Goal: Check status: Check status

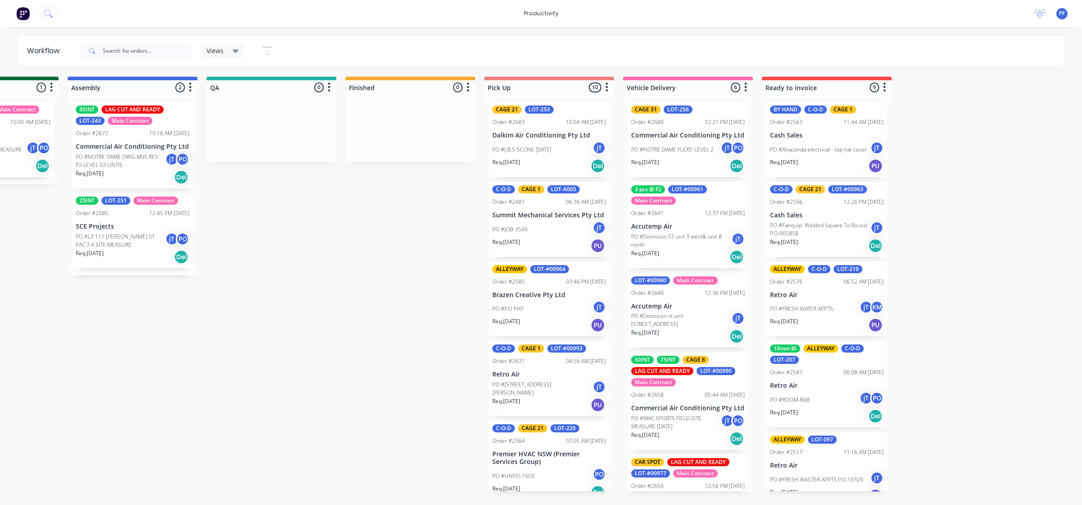
scroll to position [0, 646]
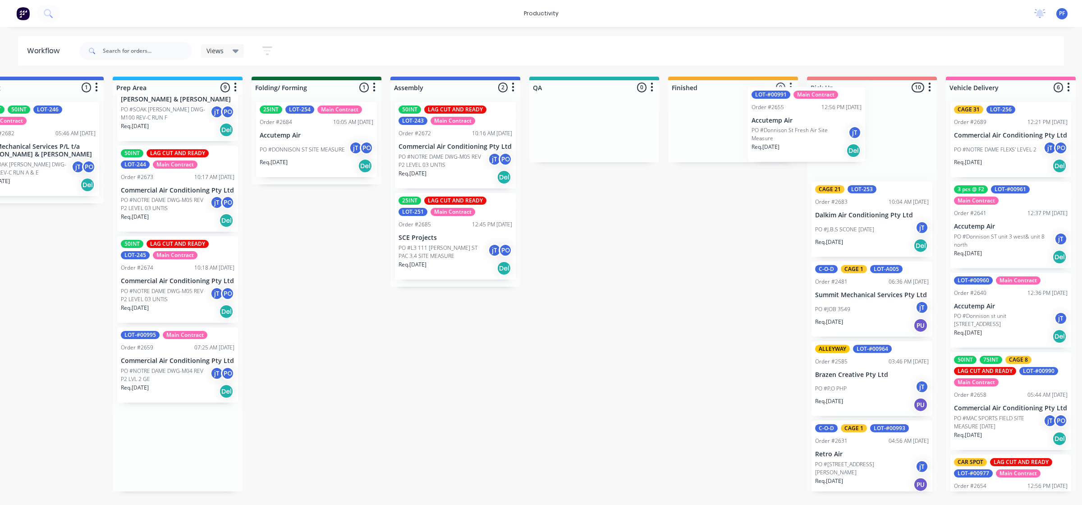
scroll to position [0, 325]
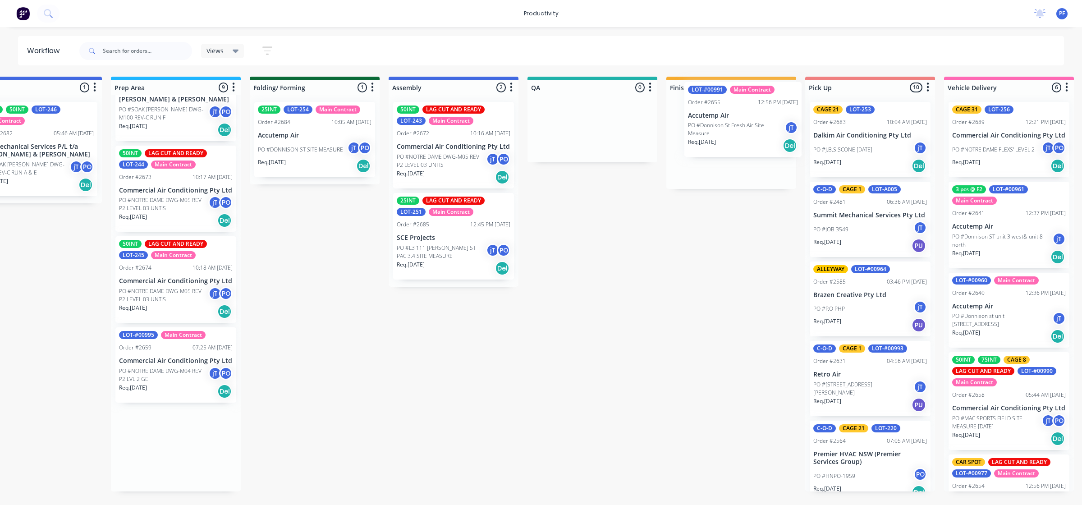
drag, startPoint x: 477, startPoint y: 395, endPoint x: 722, endPoint y: 140, distance: 353.7
click at [722, 140] on div "Submitted 32 Order #240 06:57 AM [DATE] Retro Air PO #Freshwater Apts PO Req. […" at bounding box center [551, 284] width 1766 height 415
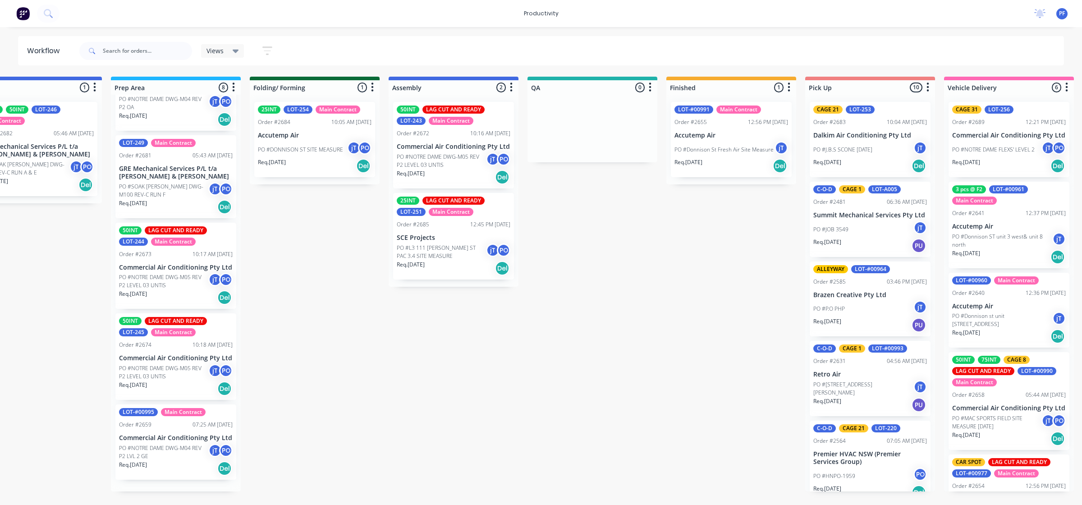
click at [715, 146] on p "PO #Donnison St Fresh Air Site Measure" at bounding box center [724, 150] width 99 height 8
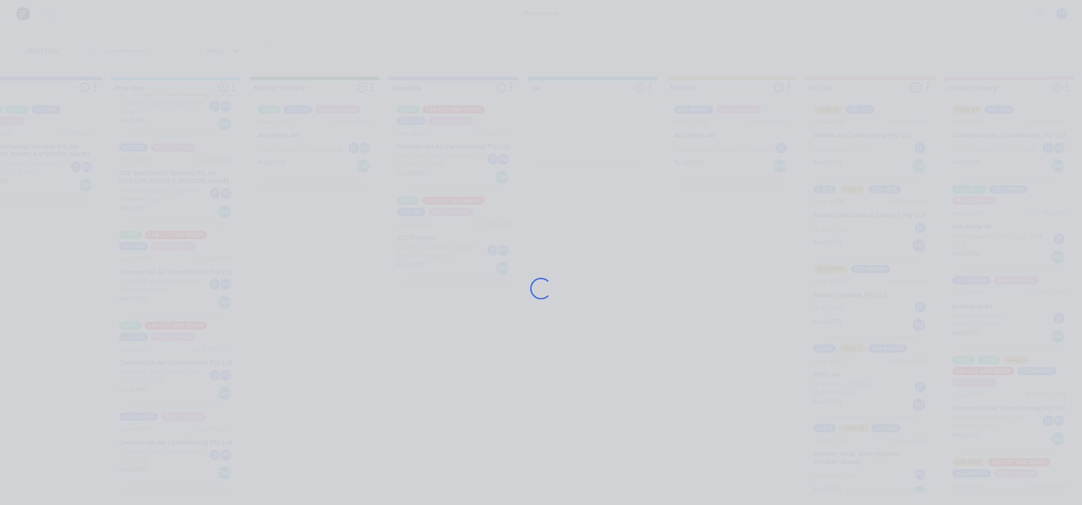
scroll to position [302, 0]
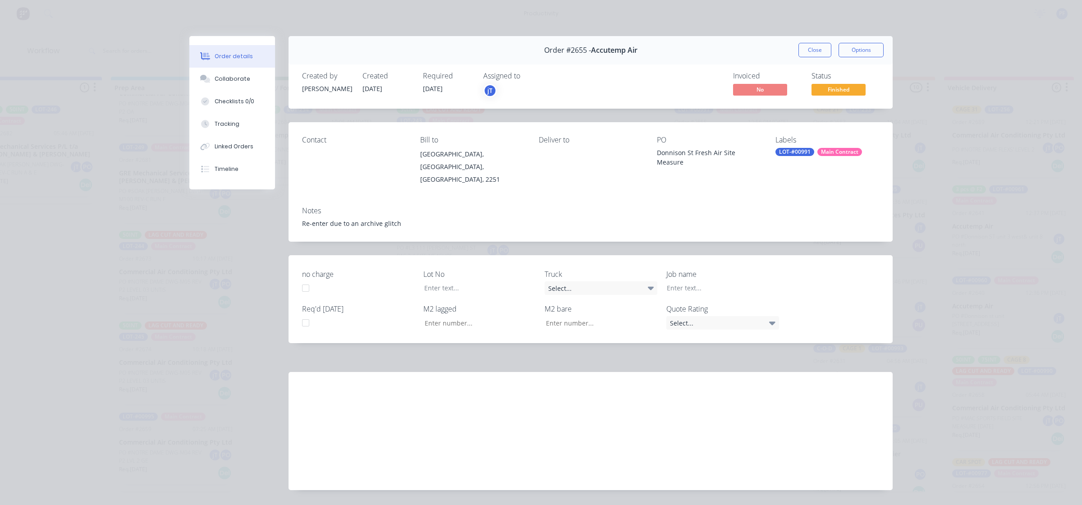
drag, startPoint x: 788, startPoint y: 154, endPoint x: 795, endPoint y: 158, distance: 7.9
click at [788, 153] on div "LOT-#00991" at bounding box center [795, 152] width 39 height 8
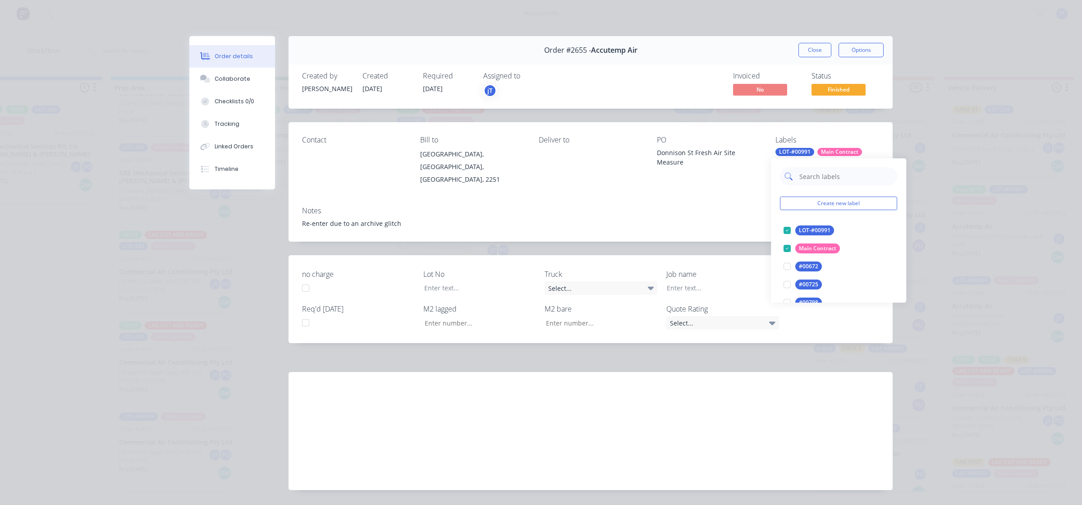
click at [806, 175] on input "text" at bounding box center [846, 176] width 94 height 18
type input "cage 20"
drag, startPoint x: 788, startPoint y: 230, endPoint x: 733, endPoint y: 220, distance: 55.6
click at [784, 229] on div at bounding box center [787, 230] width 18 height 18
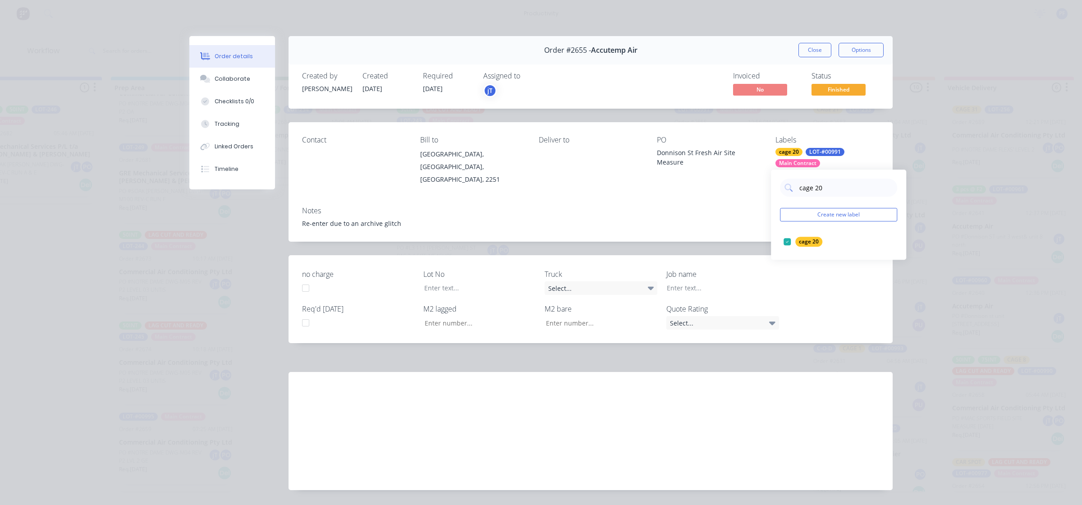
drag, startPoint x: 716, startPoint y: 215, endPoint x: 749, endPoint y: 172, distance: 54.0
click at [717, 219] on div "Re-enter due to an archive glitch" at bounding box center [590, 223] width 577 height 9
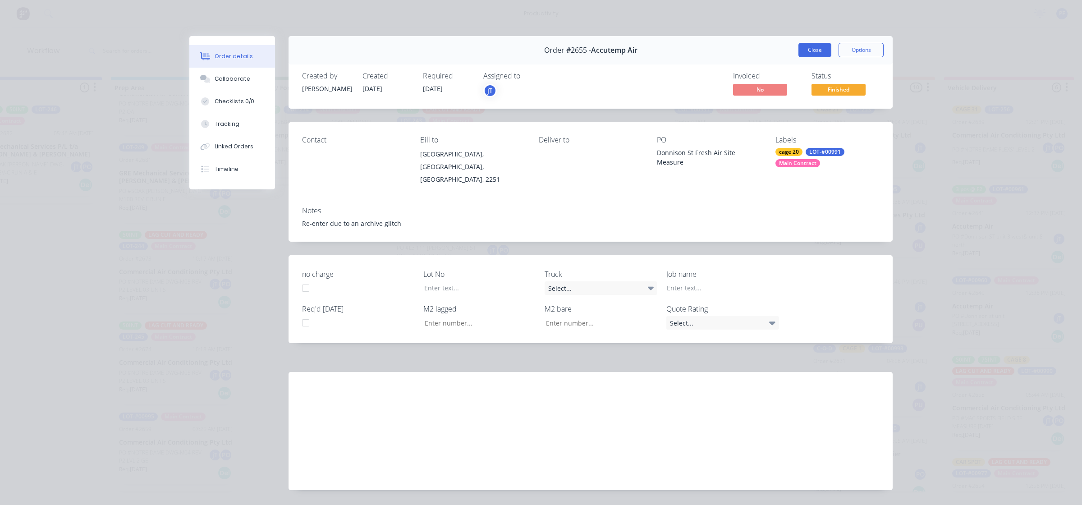
click at [813, 52] on button "Close" at bounding box center [815, 50] width 33 height 14
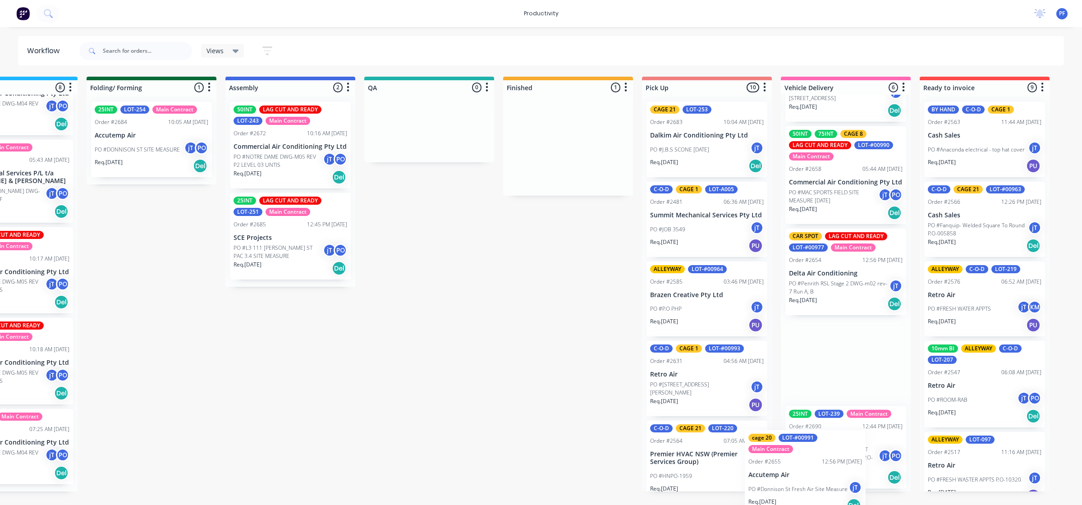
scroll to position [226, 0]
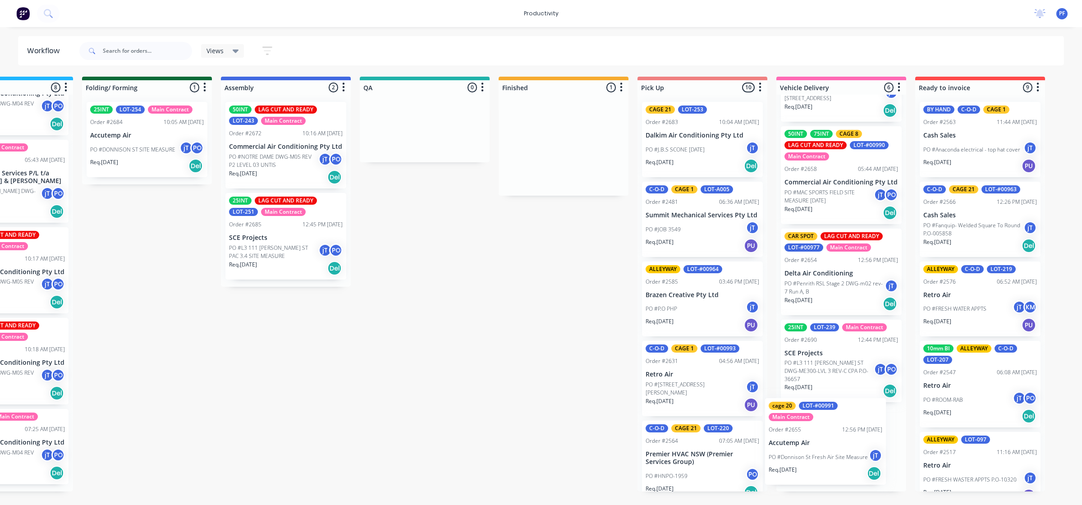
drag, startPoint x: 725, startPoint y: 152, endPoint x: 825, endPoint y: 451, distance: 315.3
click at [825, 451] on div "Submitted 32 Order #240 06:57 AM [DATE] Retro Air PO #Freshwater Apts PO Req. […" at bounding box center [383, 284] width 1766 height 415
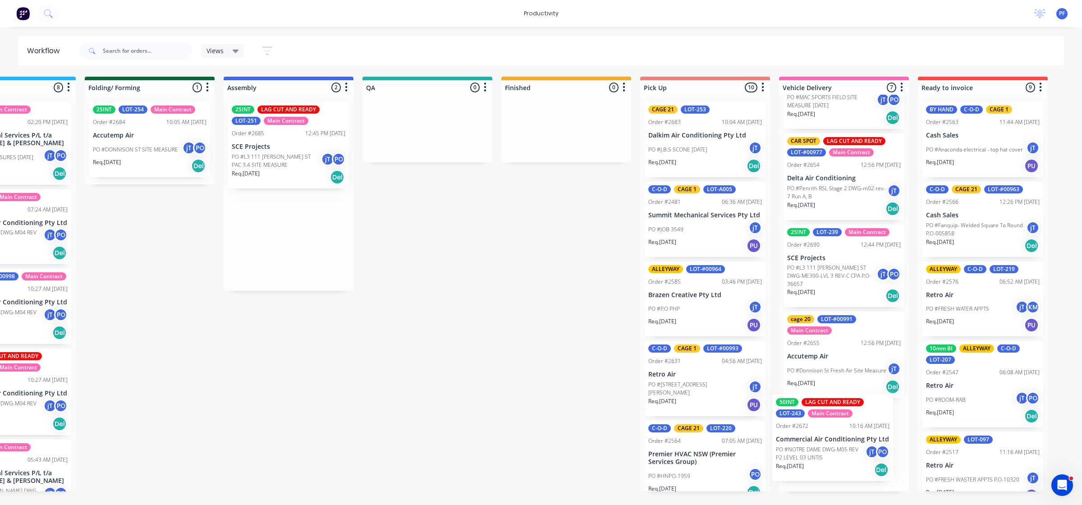
scroll to position [0, 495]
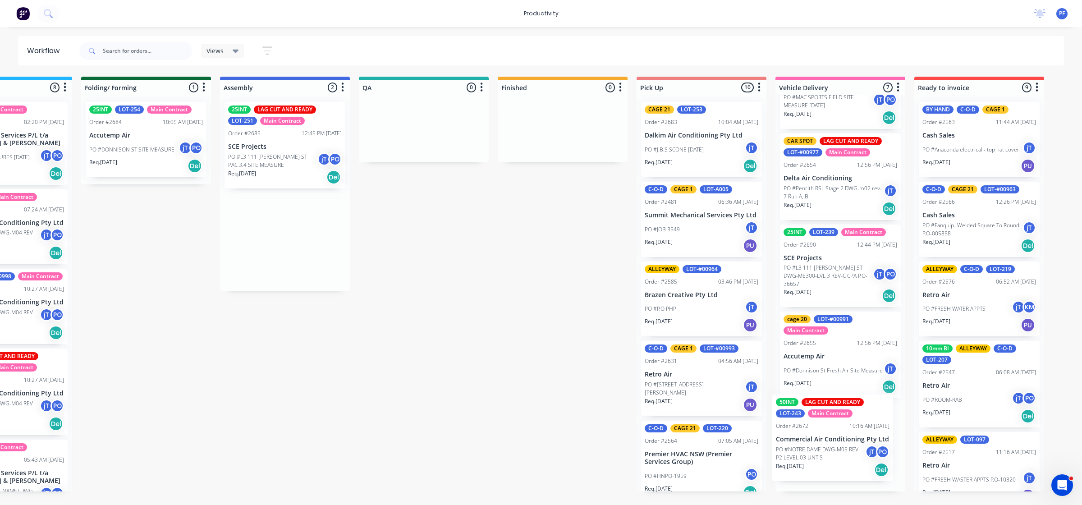
drag, startPoint x: 733, startPoint y: 154, endPoint x: 794, endPoint y: 441, distance: 293.2
click at [794, 441] on div "Submitted 32 Order #240 06:57 AM 27/09/24 Retro Air PO #Freshwater Apts PO Req.…" at bounding box center [382, 284] width 1766 height 415
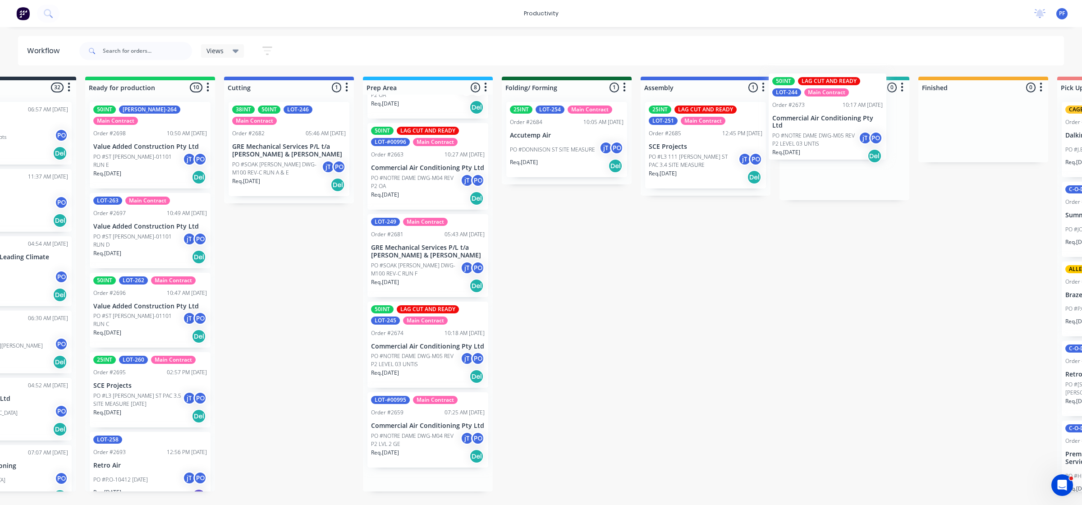
scroll to position [0, 75]
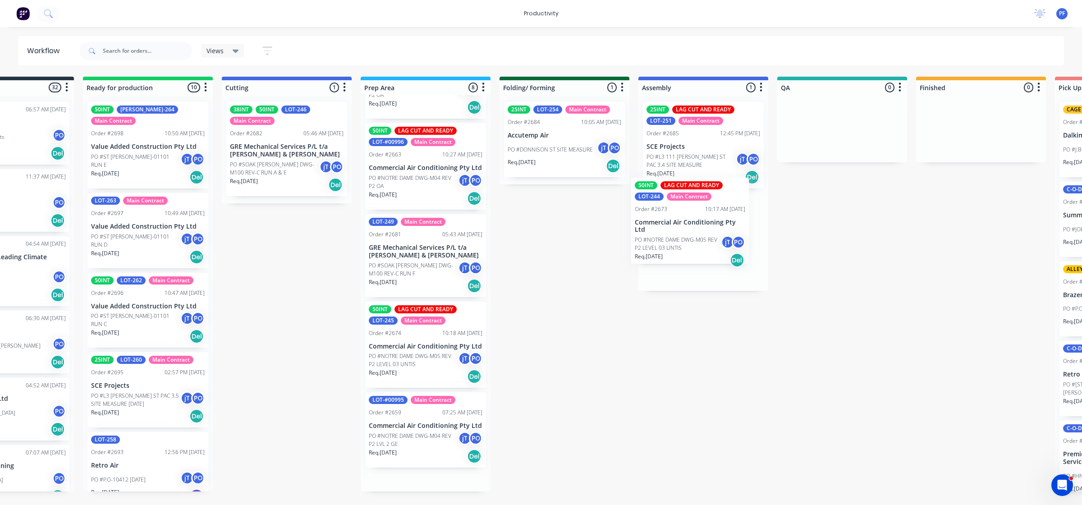
drag, startPoint x: 410, startPoint y: 373, endPoint x: 669, endPoint y: 238, distance: 291.7
click at [669, 238] on div "Submitted 32 Order #240 06:57 AM [DATE] Retro Air PO #Freshwater Apts PO Req. […" at bounding box center [801, 284] width 1766 height 415
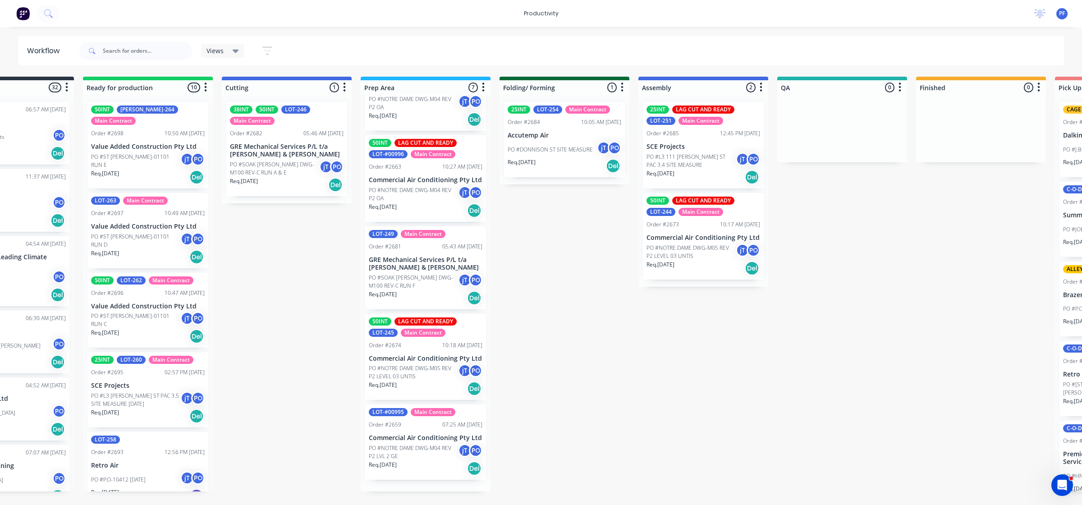
scroll to position [211, 0]
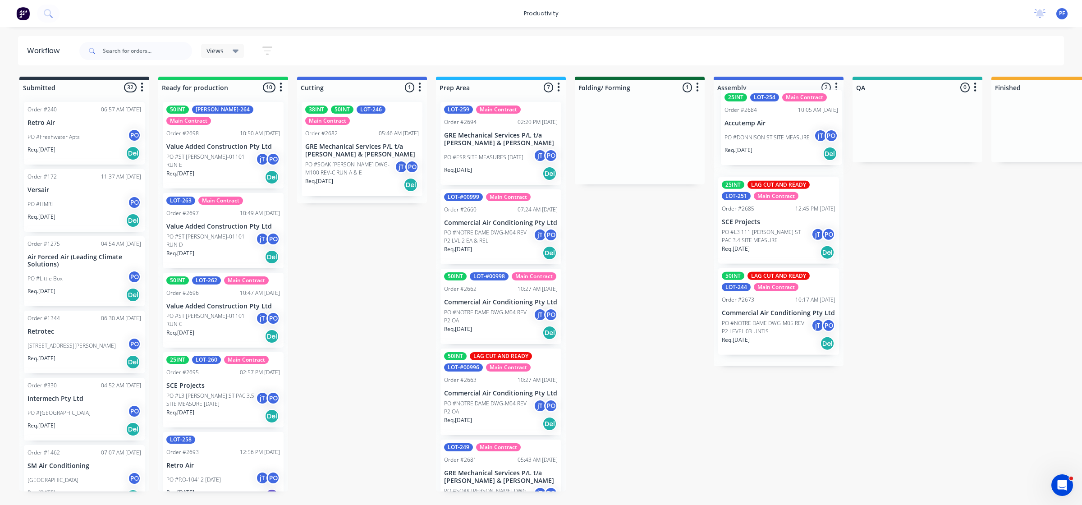
drag, startPoint x: 612, startPoint y: 143, endPoint x: 767, endPoint y: 133, distance: 155.0
click at [767, 133] on div "Submitted 32 Order #240 06:57 AM [DATE] Retro Air PO #Freshwater Apts PO Req. […" at bounding box center [876, 284] width 1766 height 415
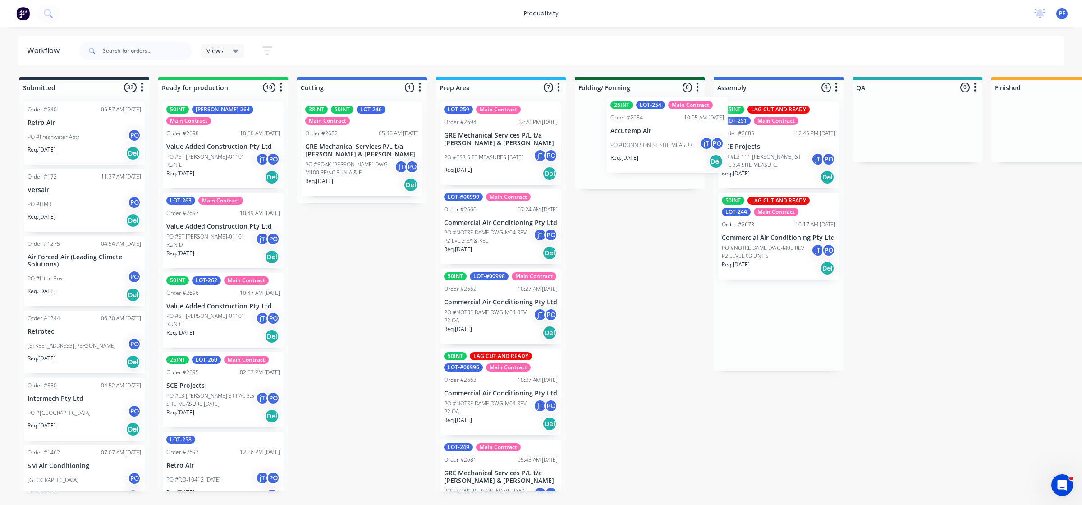
drag, startPoint x: 774, startPoint y: 168, endPoint x: 646, endPoint y: 170, distance: 128.1
click at [640, 153] on div "Submitted 32 Order #240 06:57 AM [DATE] Retro Air PO #Freshwater Apts PO Req. […" at bounding box center [876, 284] width 1766 height 415
